Goal: Check status: Check status

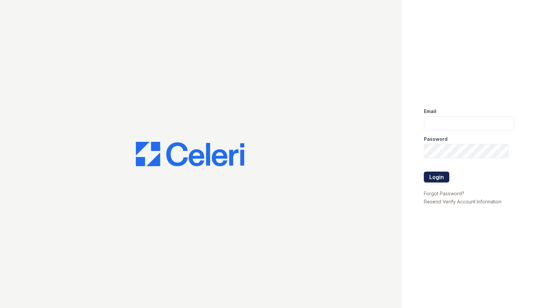
type input "[EMAIL_ADDRESS][DOMAIN_NAME]"
click at [437, 177] on button "Login" at bounding box center [436, 177] width 25 height 11
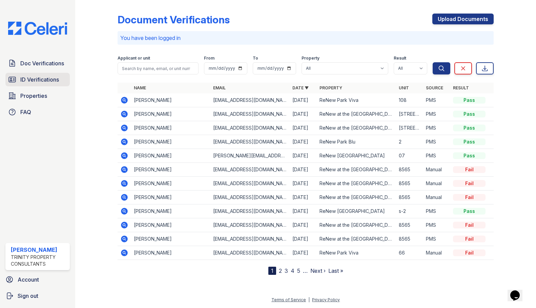
click at [31, 79] on span "ID Verifications" at bounding box center [39, 79] width 39 height 8
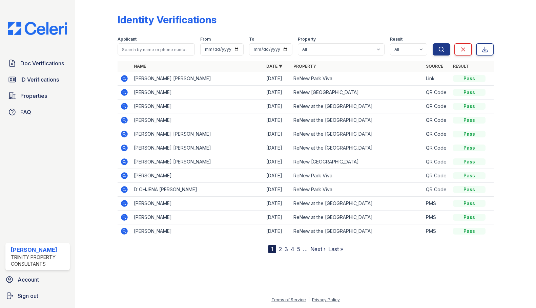
click at [125, 76] on icon at bounding box center [124, 78] width 7 height 7
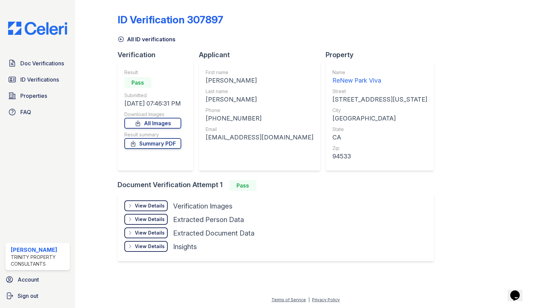
click at [127, 202] on div "View Details Details" at bounding box center [145, 205] width 43 height 11
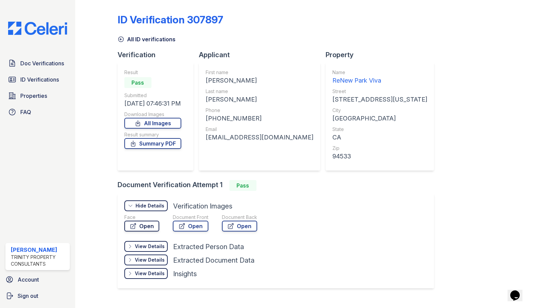
click at [139, 229] on link "Open" at bounding box center [141, 226] width 35 height 11
